Goal: Find specific page/section: Find specific page/section

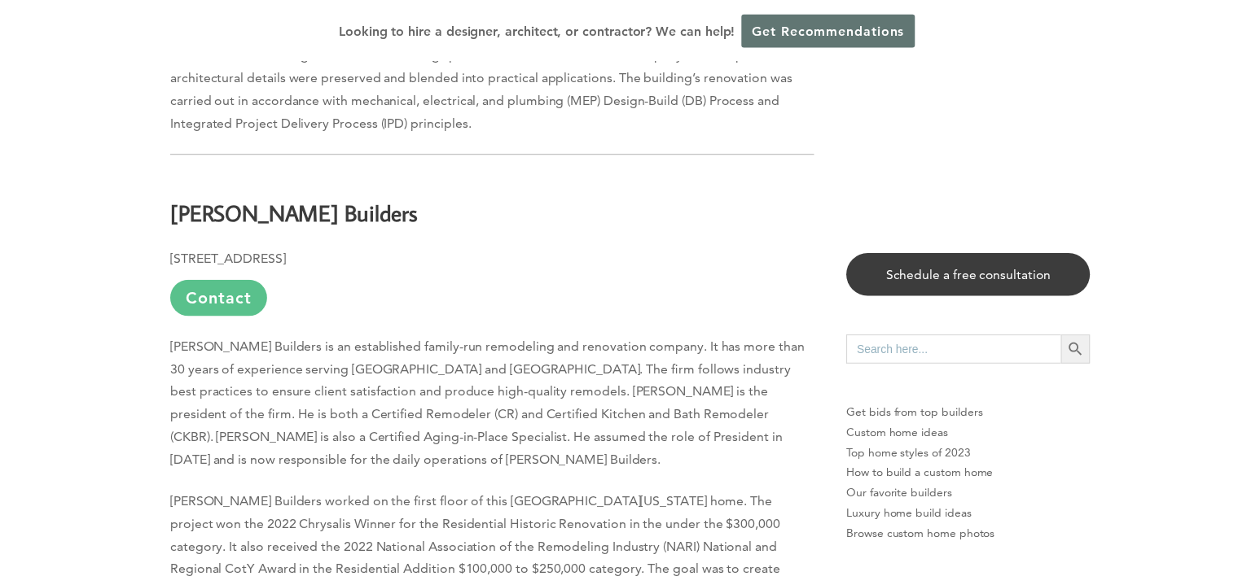
scroll to position [3908, 0]
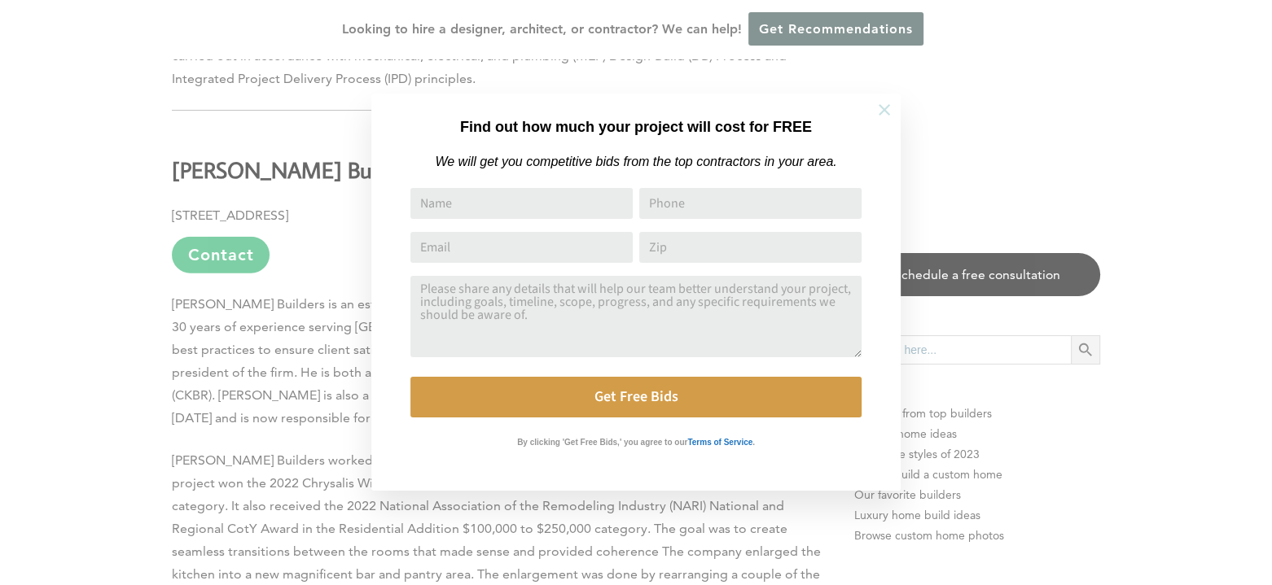
click at [879, 110] on icon at bounding box center [884, 110] width 18 height 18
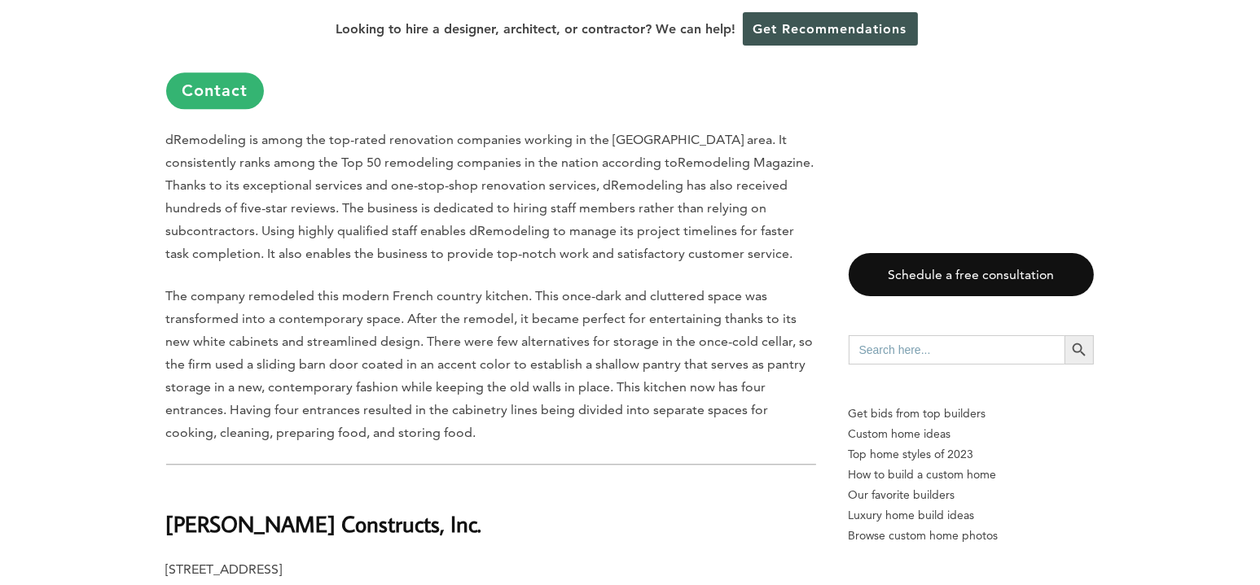
scroll to position [4885, 0]
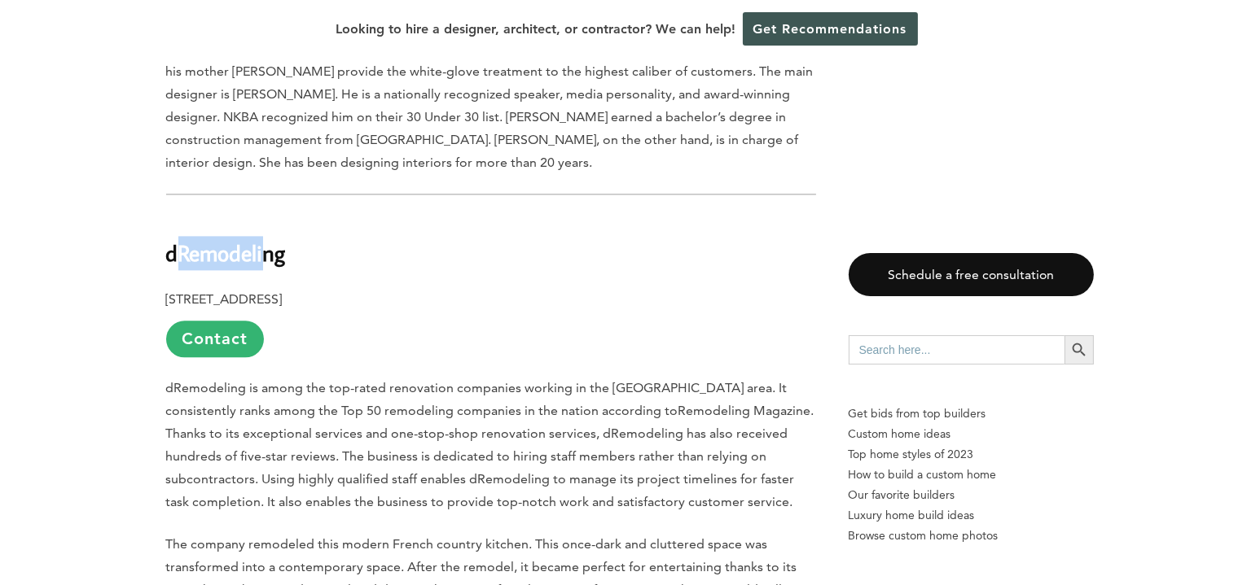
drag, startPoint x: 172, startPoint y: 117, endPoint x: 265, endPoint y: 132, distance: 94.8
click at [265, 214] on h2 "dRemodeling" at bounding box center [491, 242] width 650 height 56
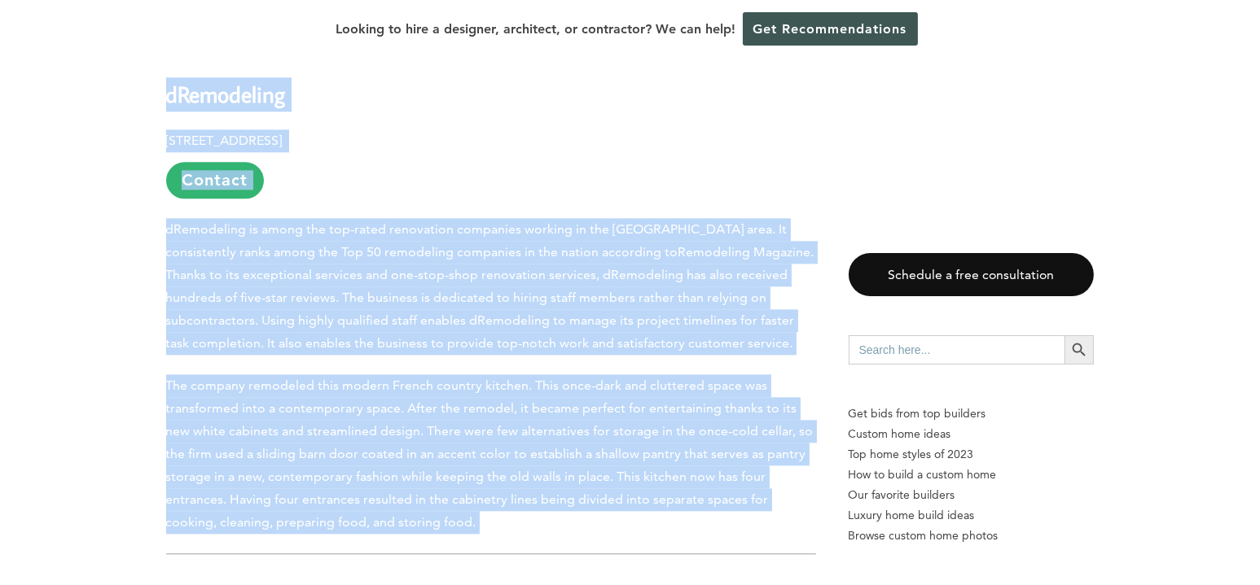
scroll to position [5048, 0]
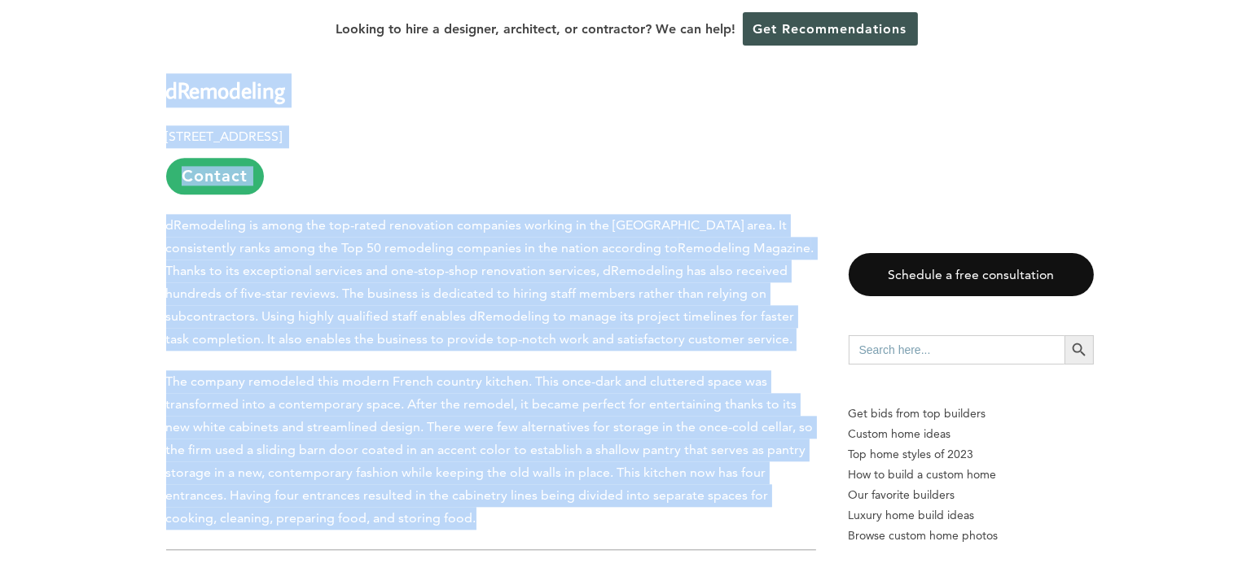
drag, startPoint x: 166, startPoint y: 117, endPoint x: 431, endPoint y: 386, distance: 377.1
copy div "dRemodeling 7709 Ridge Avenue, Philadelphia, PA 19128 Contact dRemodeling is am…"
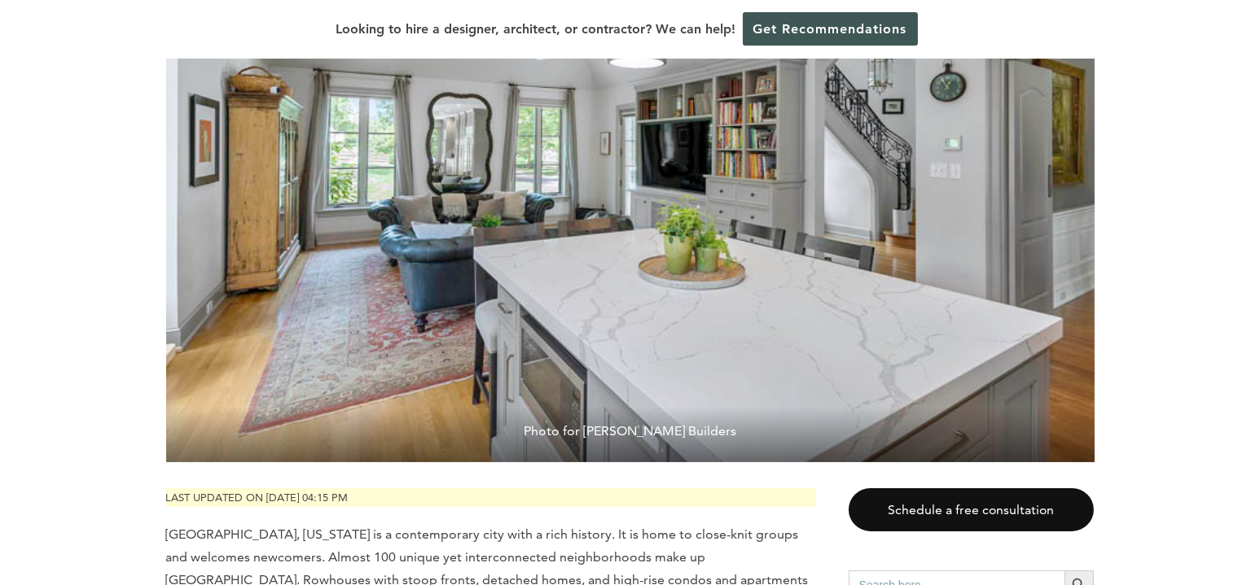
scroll to position [0, 0]
